Goal: Task Accomplishment & Management: Manage account settings

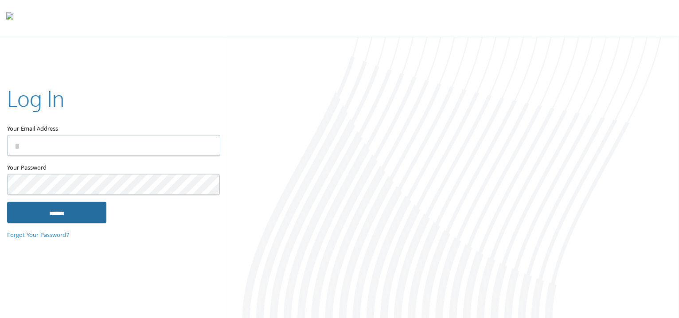
type input "**********"
click at [71, 212] on input "******" at bounding box center [56, 212] width 99 height 21
type input "**********"
click at [63, 211] on input "******" at bounding box center [56, 212] width 99 height 21
